Goal: Use online tool/utility: Utilize a website feature to perform a specific function

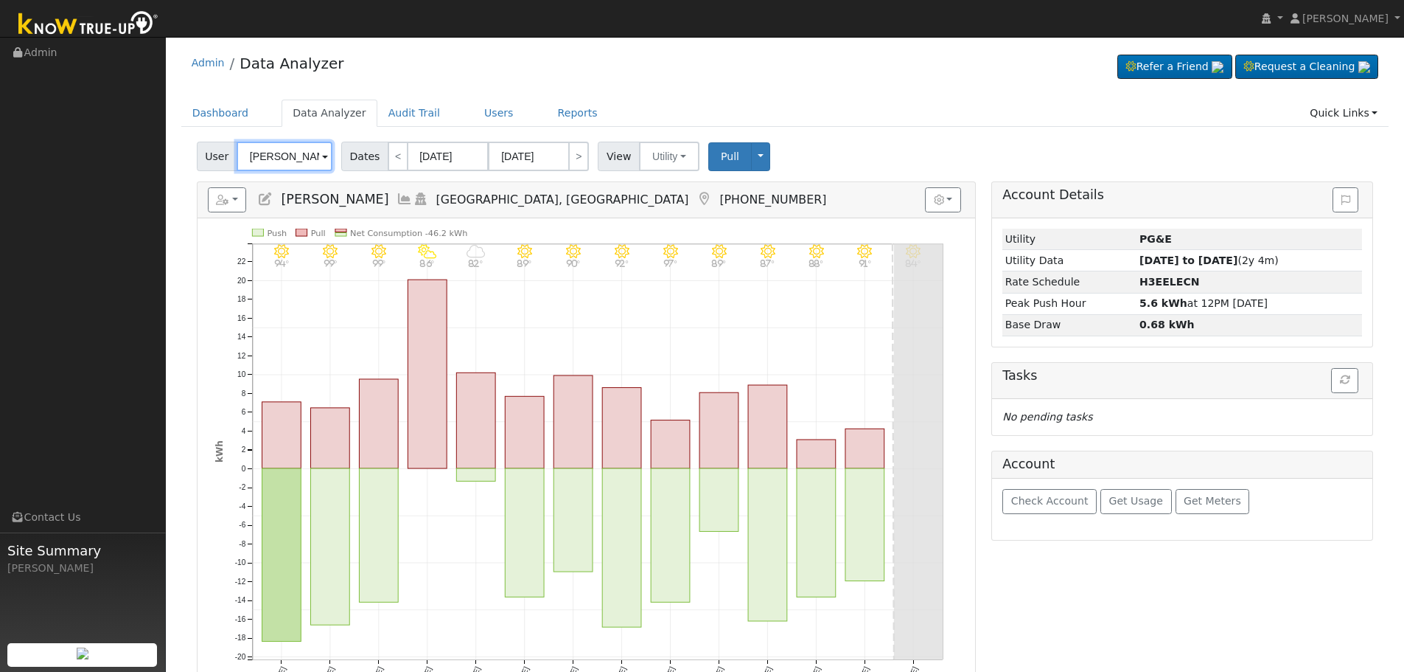
click at [302, 146] on input "[PERSON_NAME]" at bounding box center [285, 156] width 96 height 29
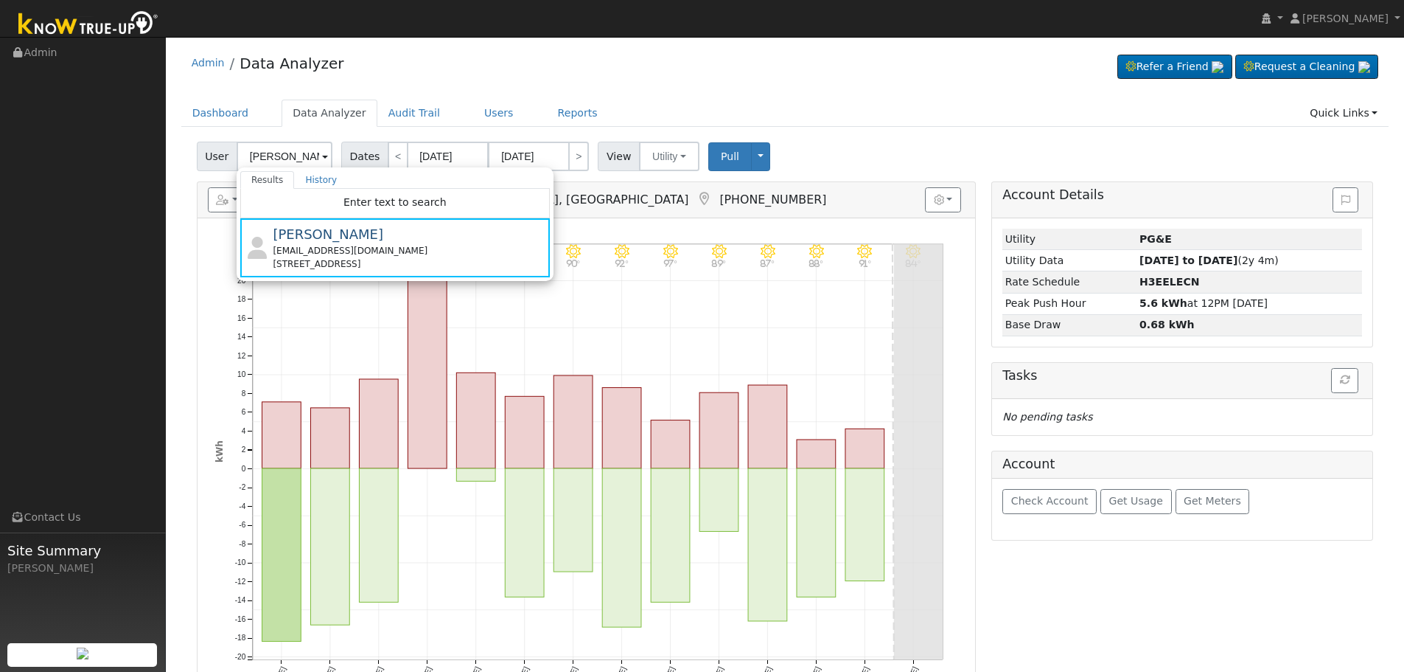
click at [454, 82] on div "Admin Data Analyzer Refer a Friend Request a Cleaning" at bounding box center [785, 66] width 1208 height 45
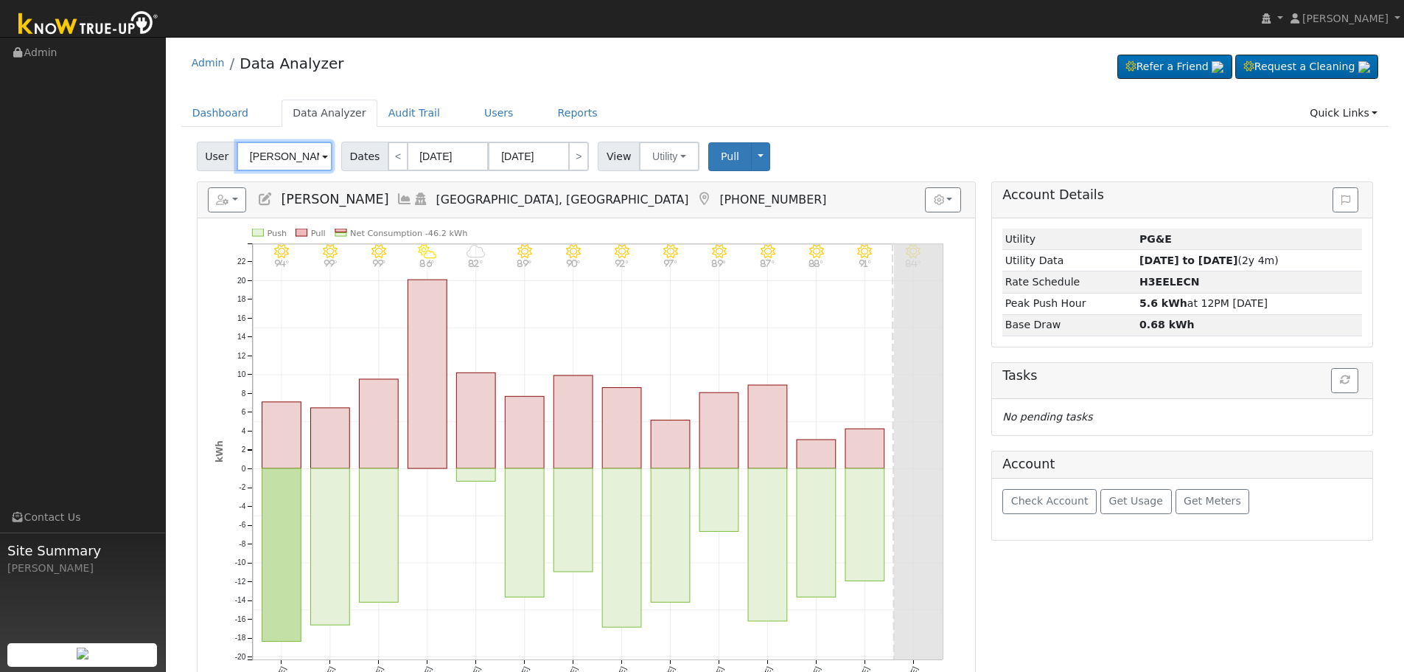
click at [307, 161] on input "[PERSON_NAME]" at bounding box center [285, 156] width 96 height 29
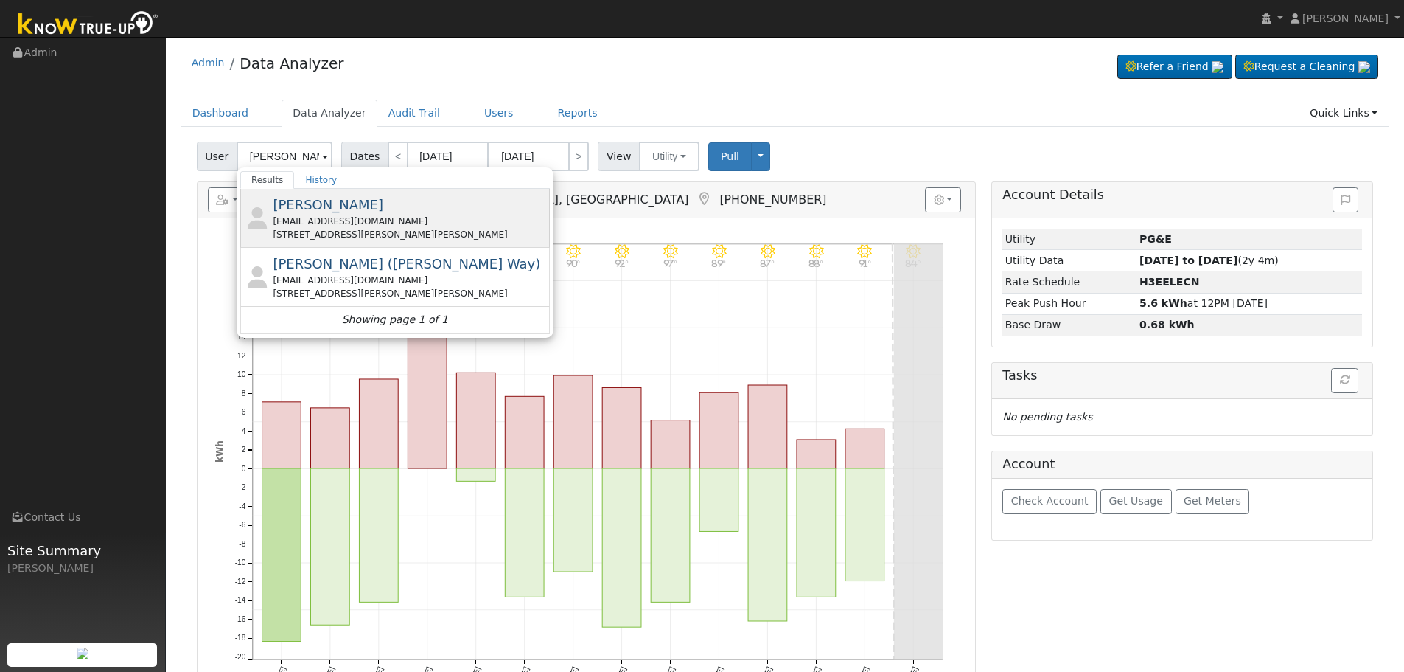
click at [436, 235] on div "[STREET_ADDRESS][PERSON_NAME][PERSON_NAME]" at bounding box center [409, 234] width 273 height 13
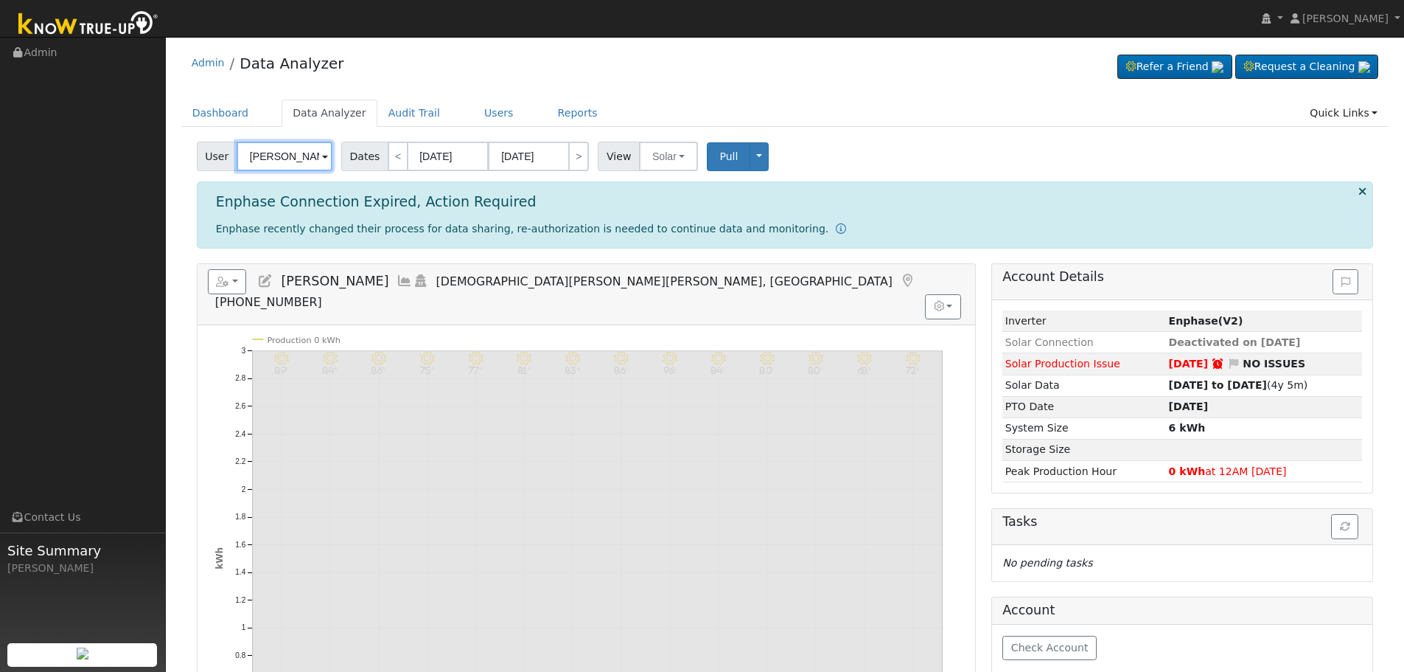
click at [242, 170] on input "[PERSON_NAME]" at bounding box center [285, 156] width 96 height 29
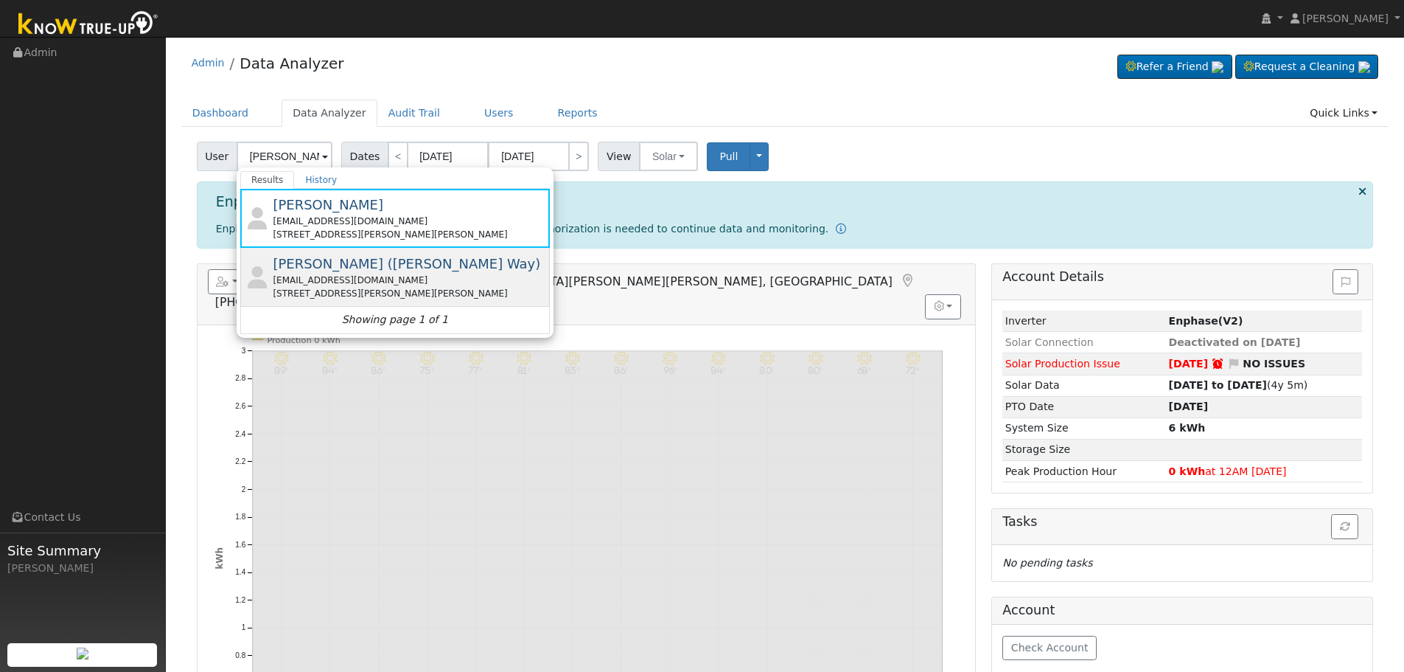
click at [416, 282] on div "[EMAIL_ADDRESS][DOMAIN_NAME]" at bounding box center [409, 279] width 273 height 13
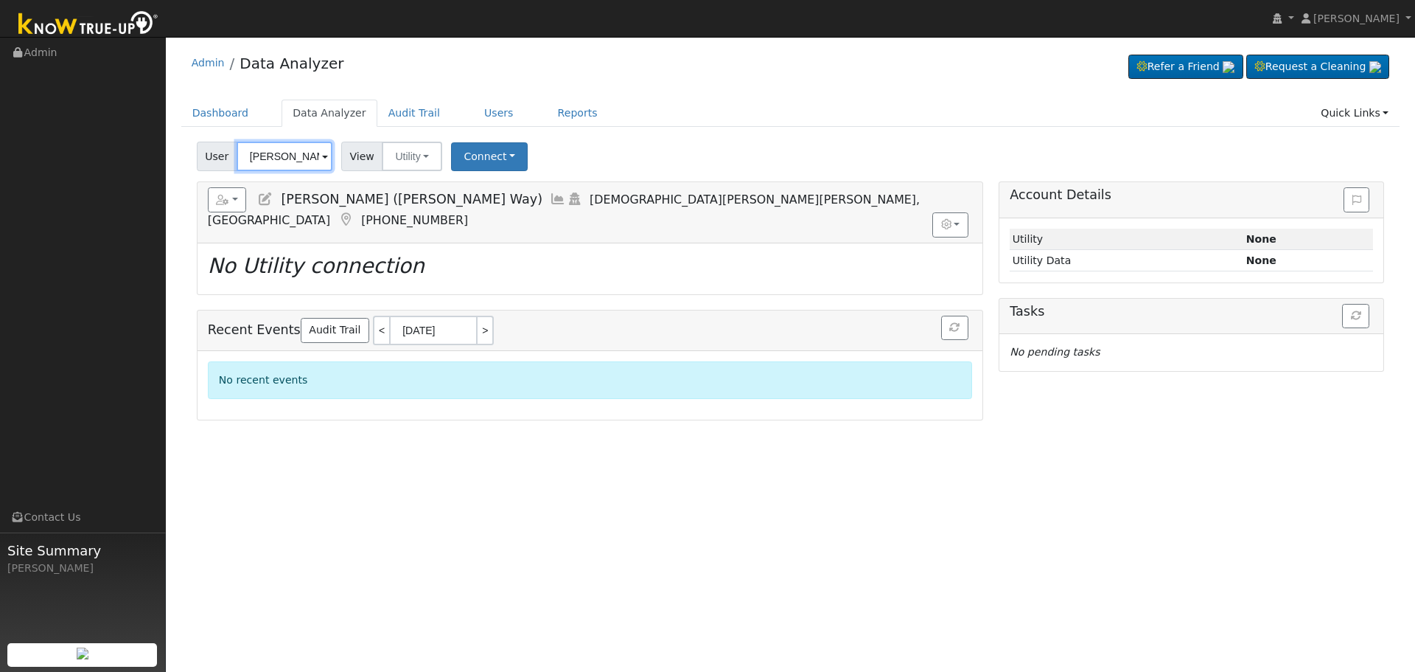
click at [288, 166] on input "[PERSON_NAME] ([PERSON_NAME] Way)" at bounding box center [285, 156] width 96 height 29
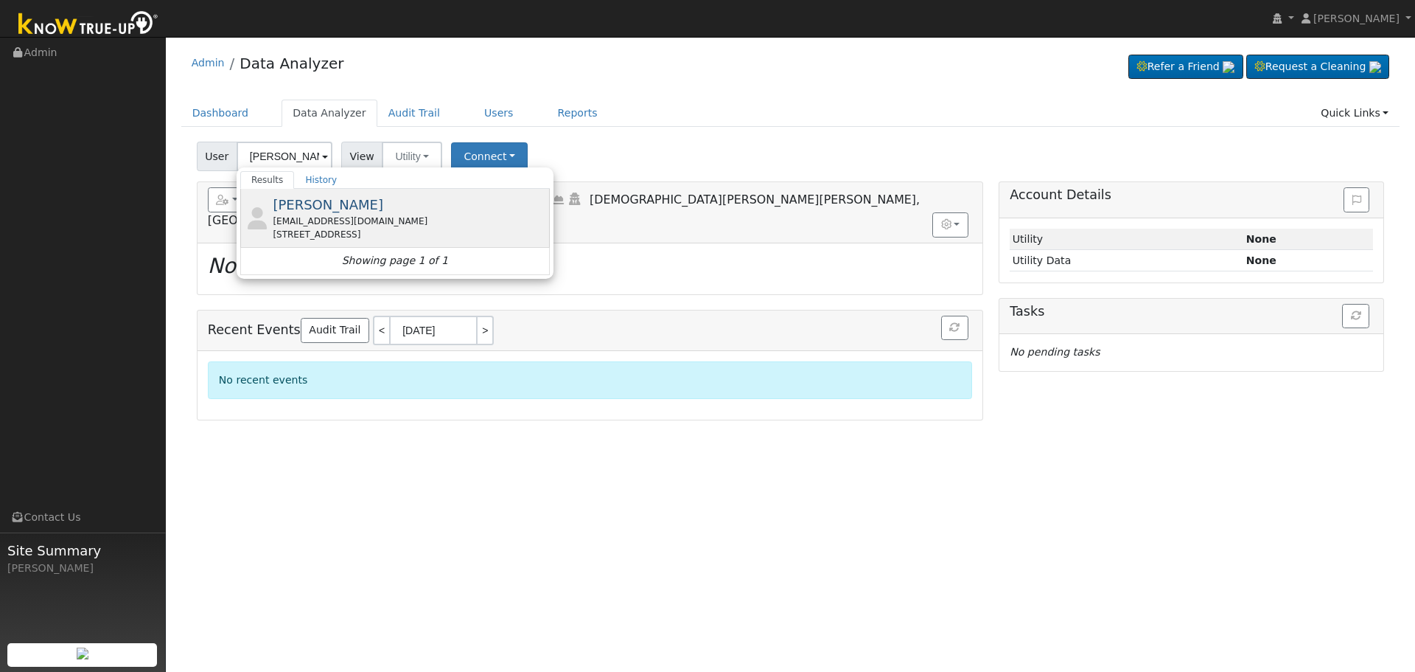
click at [304, 234] on div "[STREET_ADDRESS]" at bounding box center [409, 234] width 273 height 13
type input "[PERSON_NAME]"
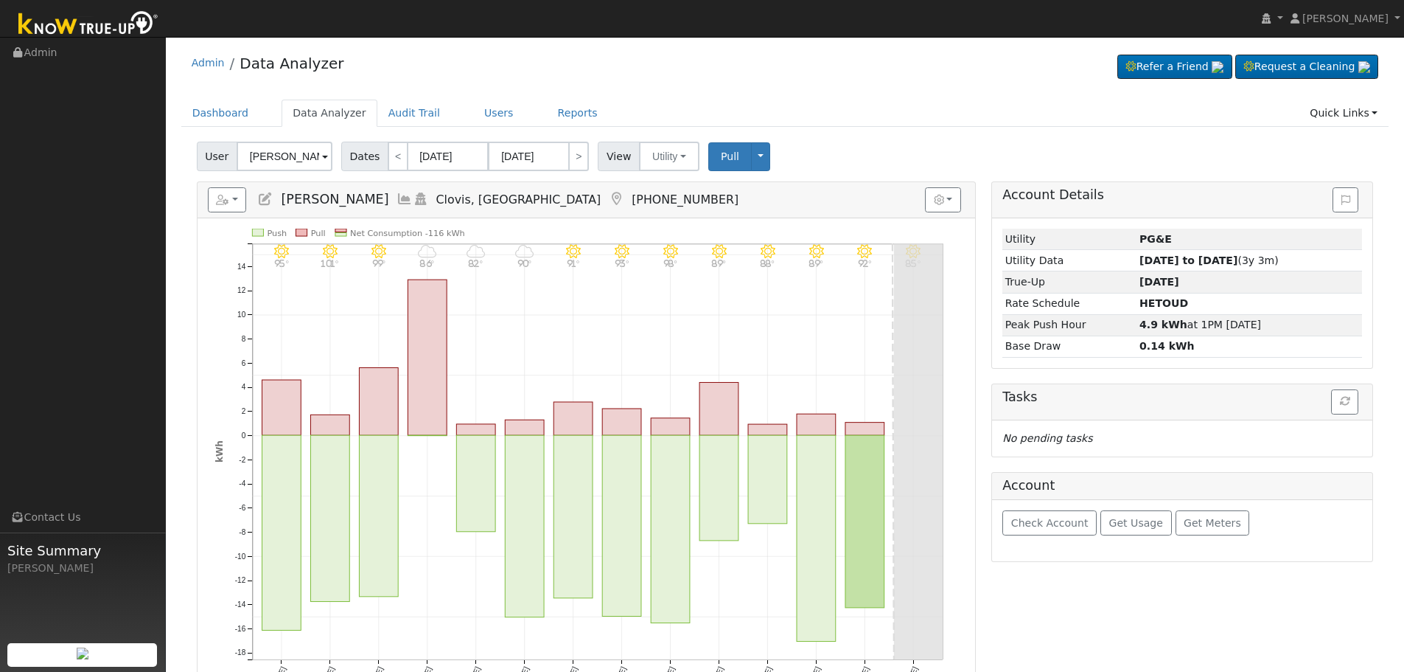
click at [386, 202] on h5 "Reports Scenario Health Check Energy Audit Account Timeline User Audit Trail In…" at bounding box center [586, 199] width 757 height 25
click at [397, 202] on icon at bounding box center [405, 198] width 16 height 13
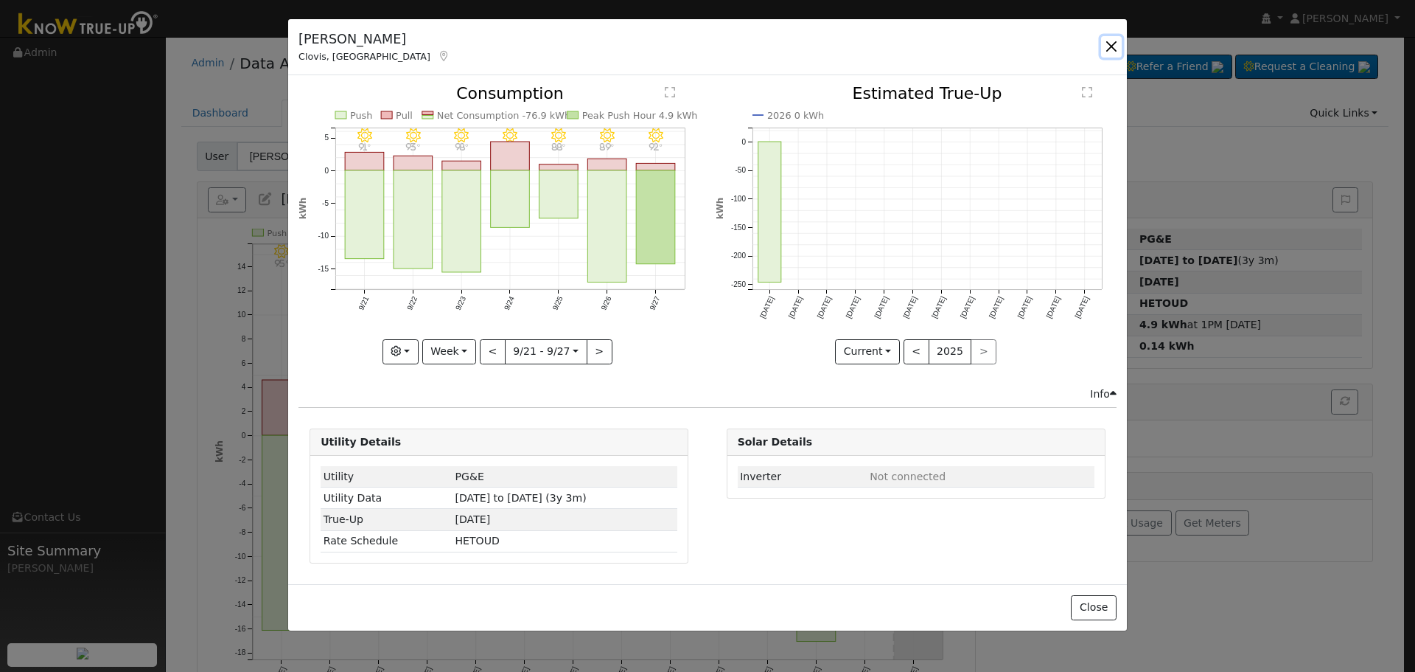
click at [1114, 46] on button "button" at bounding box center [1111, 46] width 21 height 21
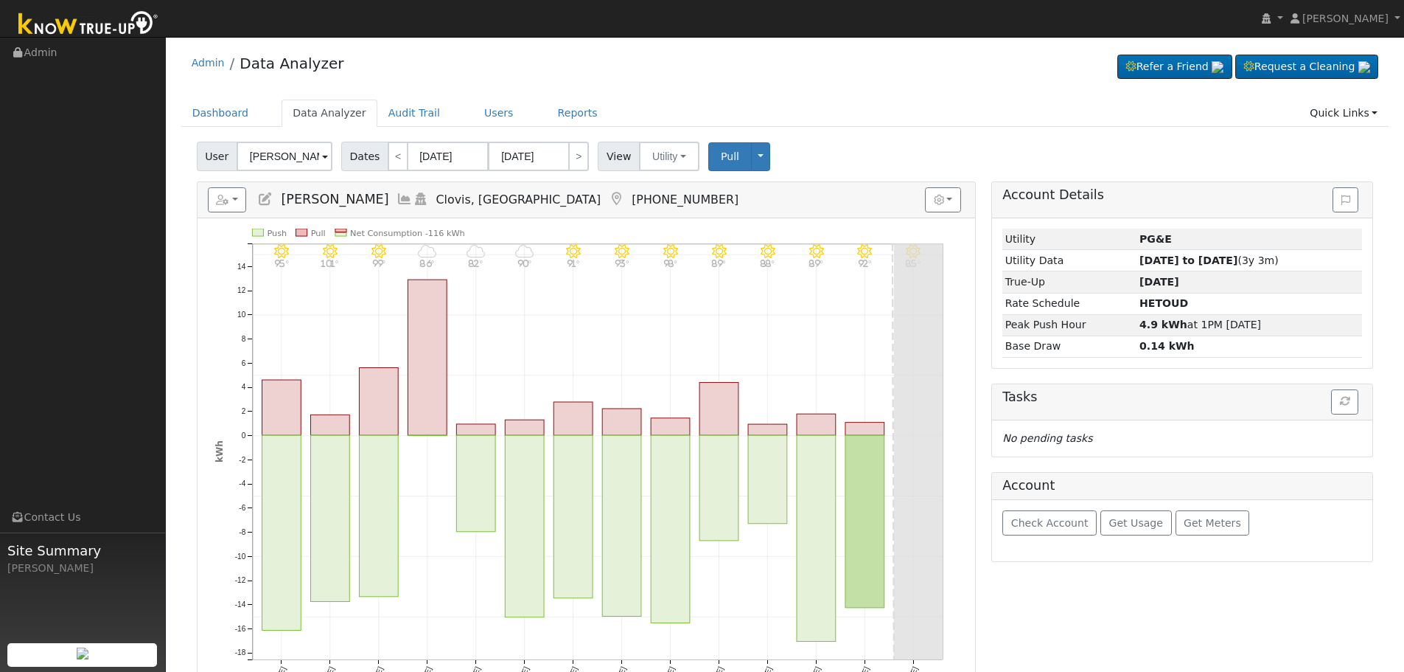
click at [397, 200] on icon at bounding box center [405, 198] width 16 height 13
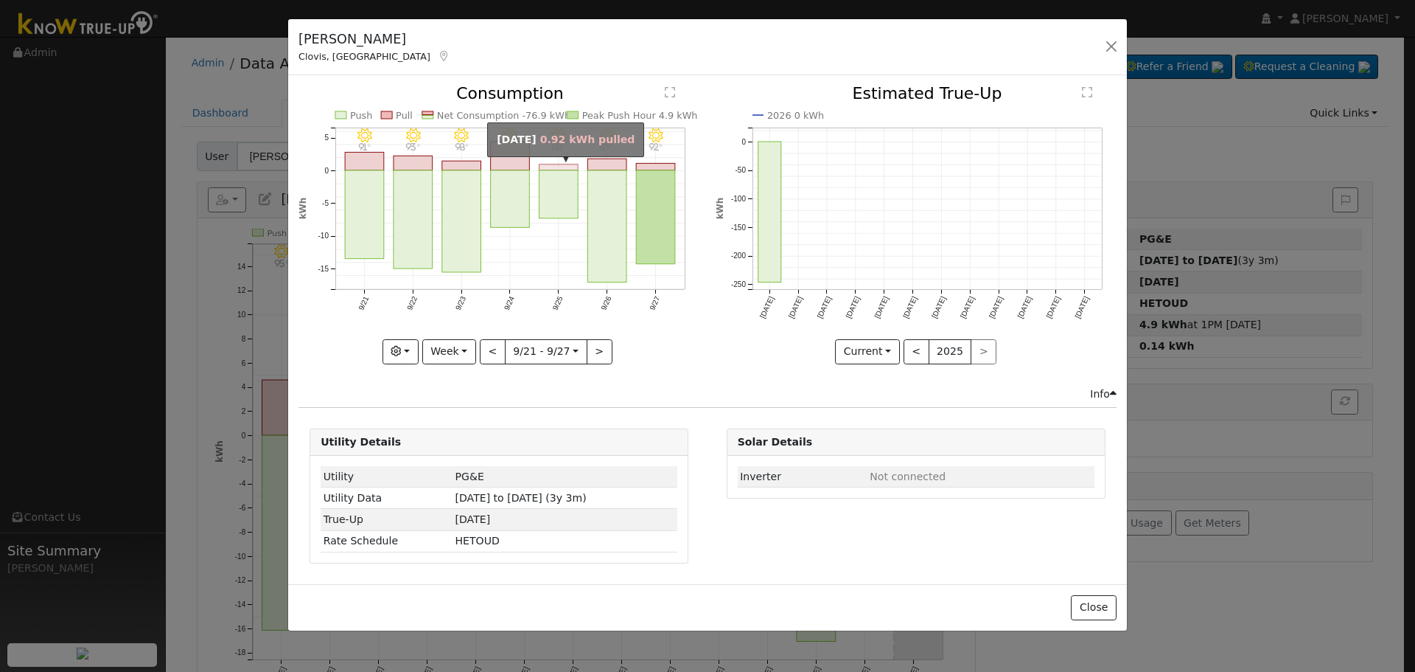
click at [554, 165] on rect "onclick=""" at bounding box center [559, 167] width 39 height 6
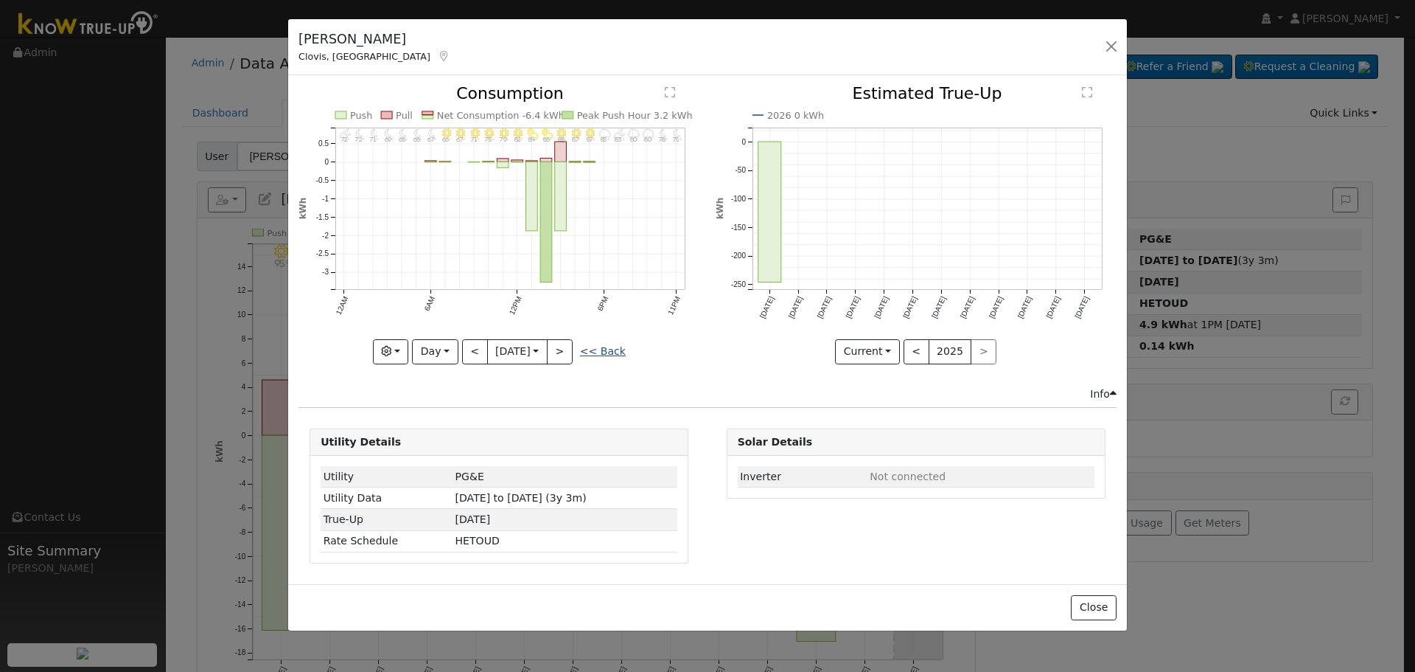
click at [601, 352] on link "<< Back" at bounding box center [603, 351] width 46 height 12
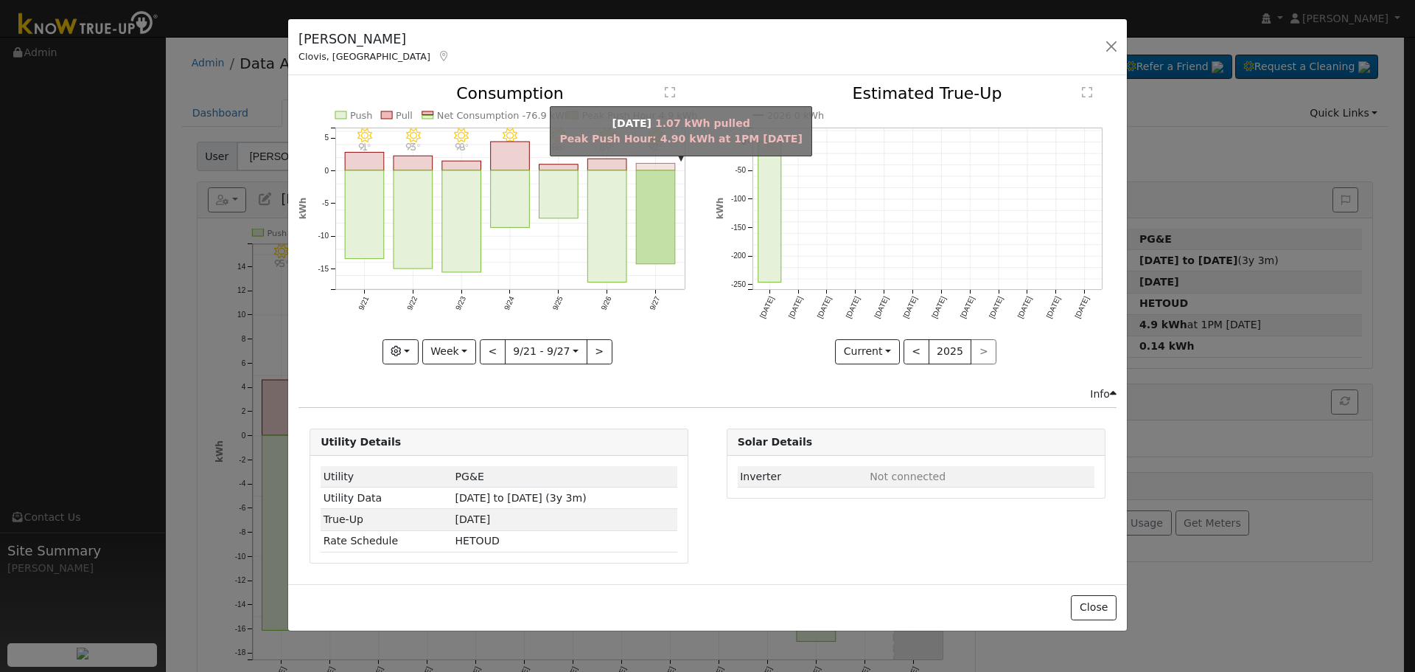
click at [658, 167] on rect "onclick=""" at bounding box center [656, 167] width 39 height 7
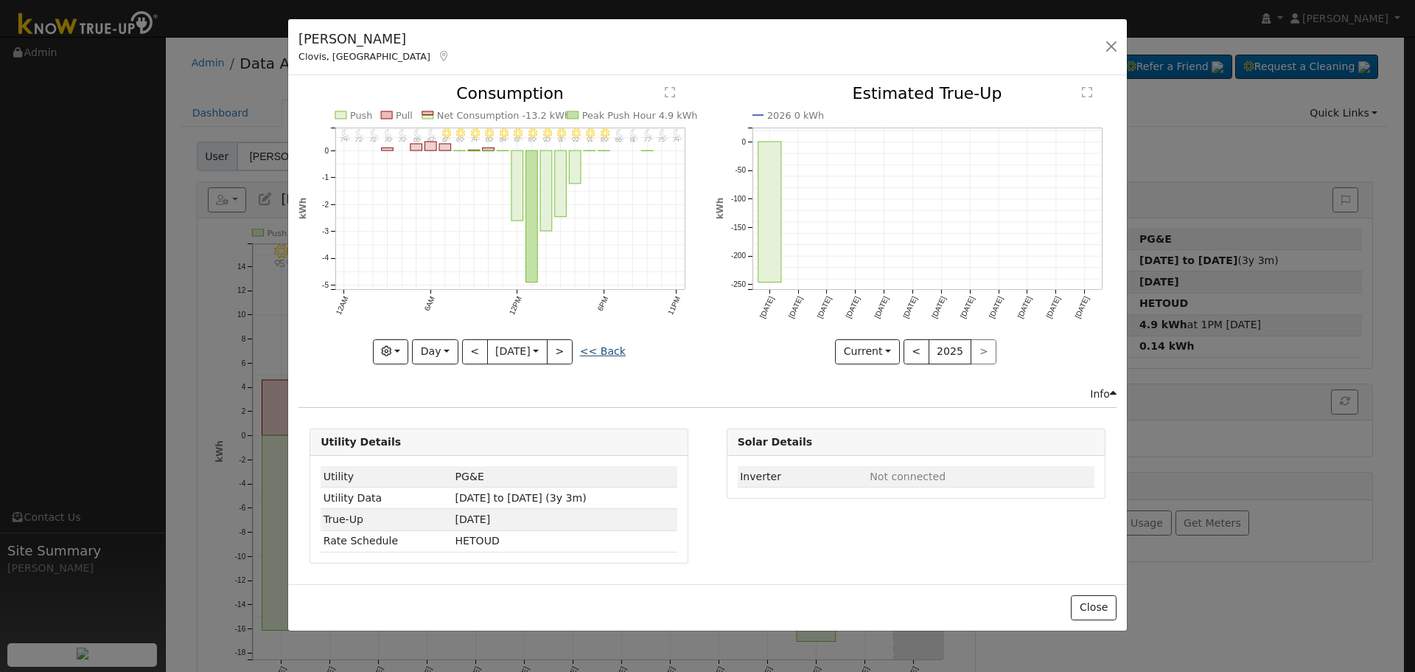
click at [605, 350] on link "<< Back" at bounding box center [603, 351] width 46 height 12
type input "[DATE]"
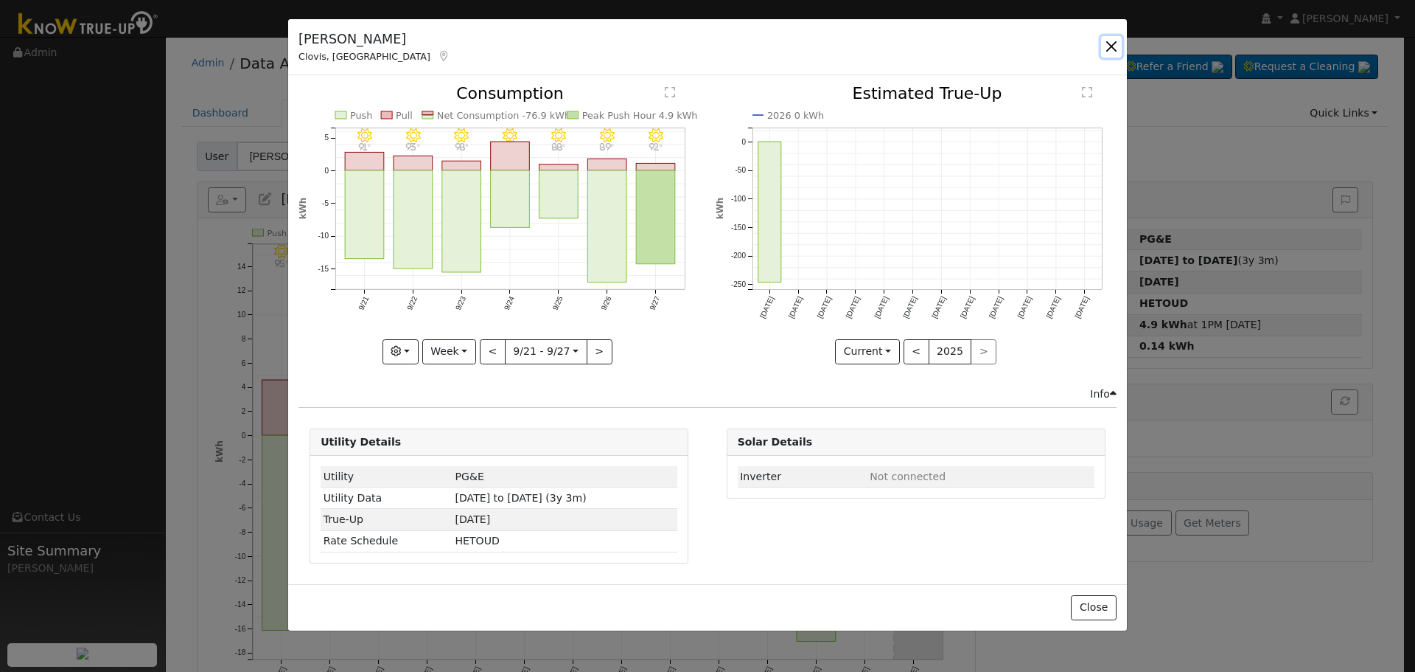
click at [1105, 50] on button "button" at bounding box center [1111, 46] width 21 height 21
